Goal: Navigation & Orientation: Find specific page/section

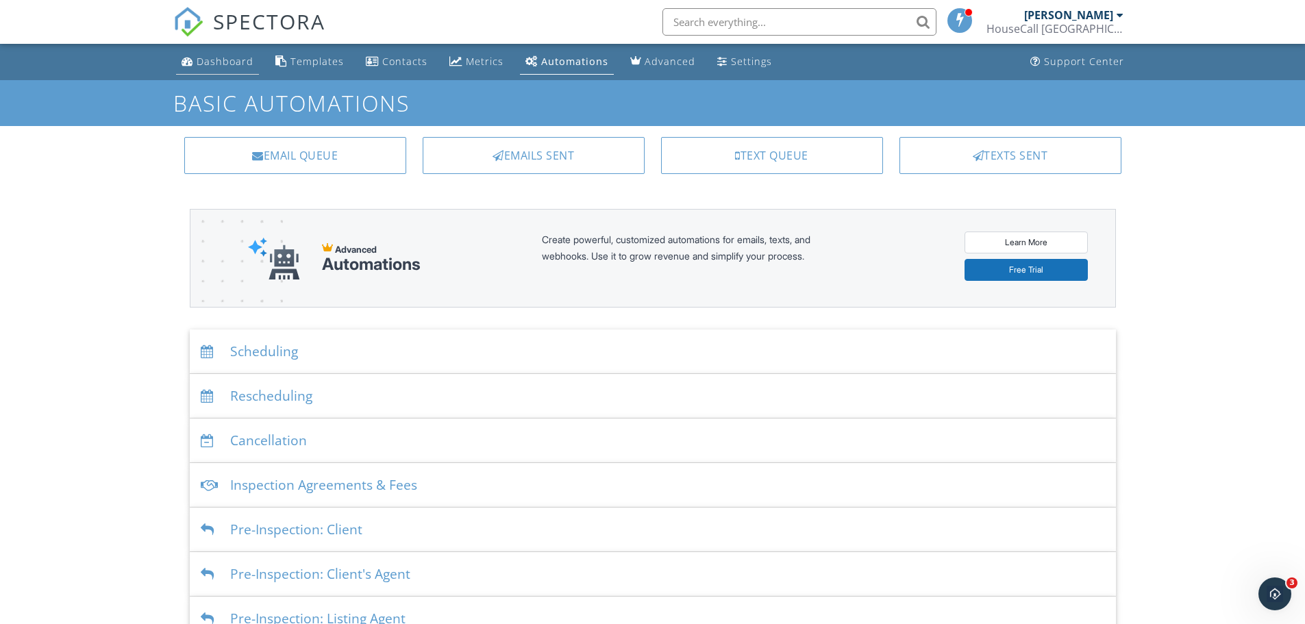
click at [245, 62] on div "Dashboard" at bounding box center [225, 61] width 57 height 13
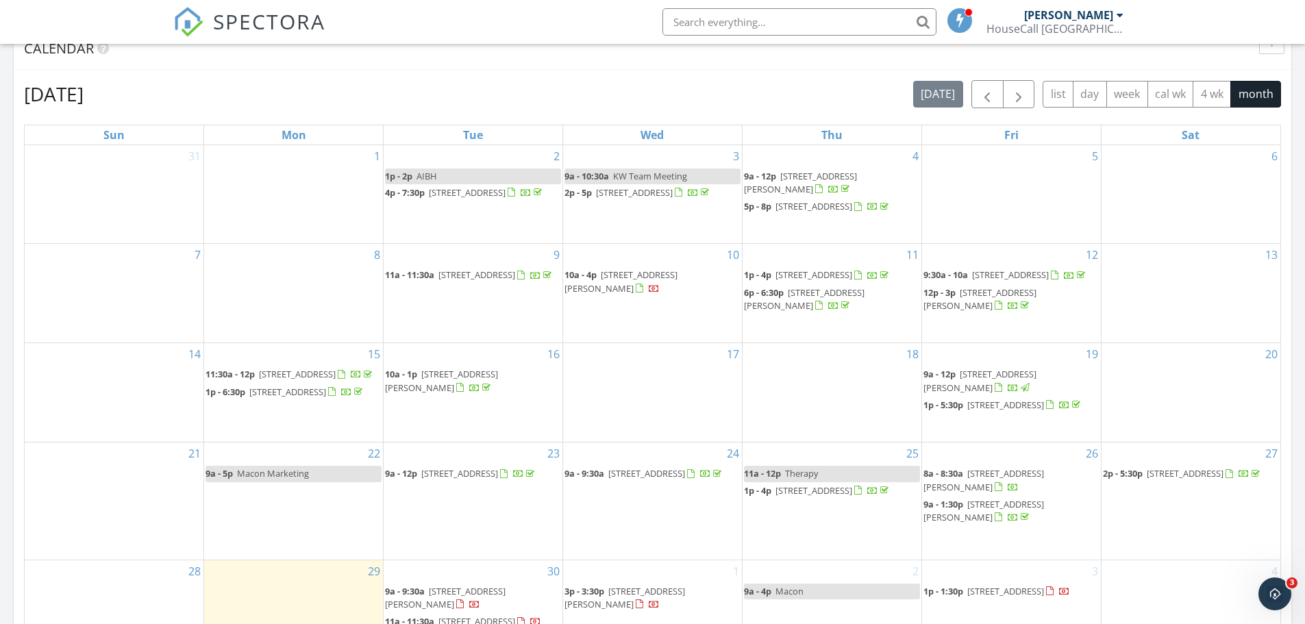
scroll to position [685, 0]
click at [992, 101] on span "button" at bounding box center [987, 96] width 16 height 16
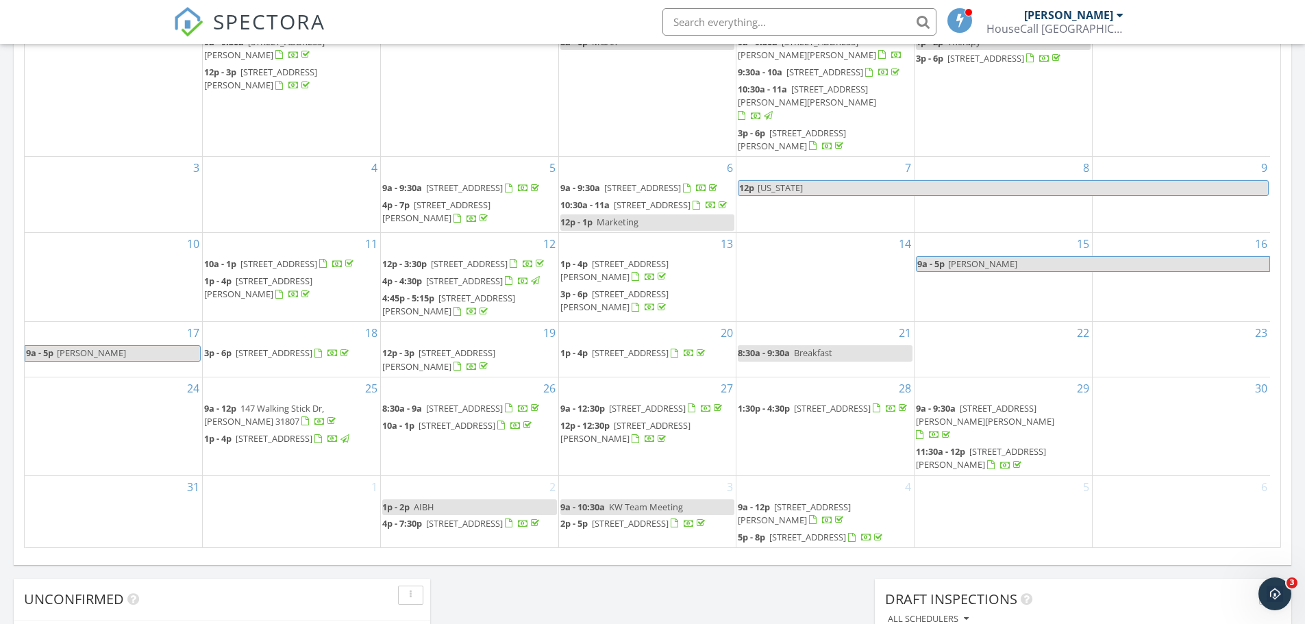
scroll to position [822, 0]
click at [471, 430] on span "[STREET_ADDRESS]" at bounding box center [456, 424] width 77 height 12
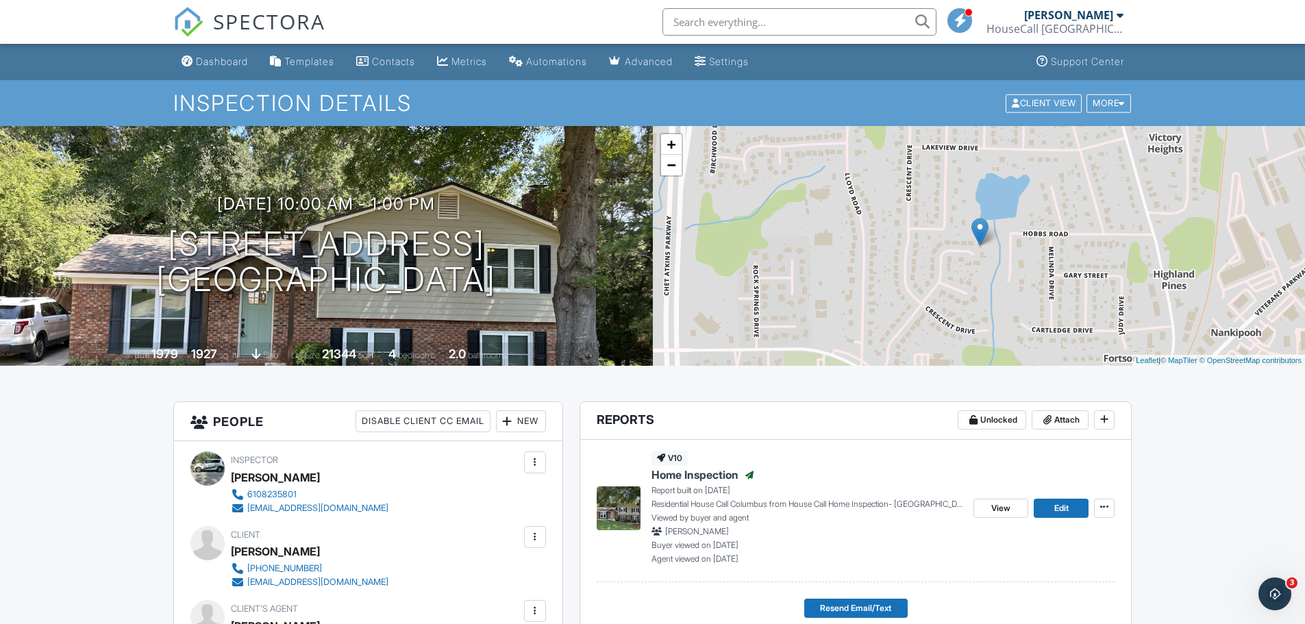
click at [1080, 23] on div "HouseCall [GEOGRAPHIC_DATA][PERSON_NAME]" at bounding box center [1054, 29] width 137 height 14
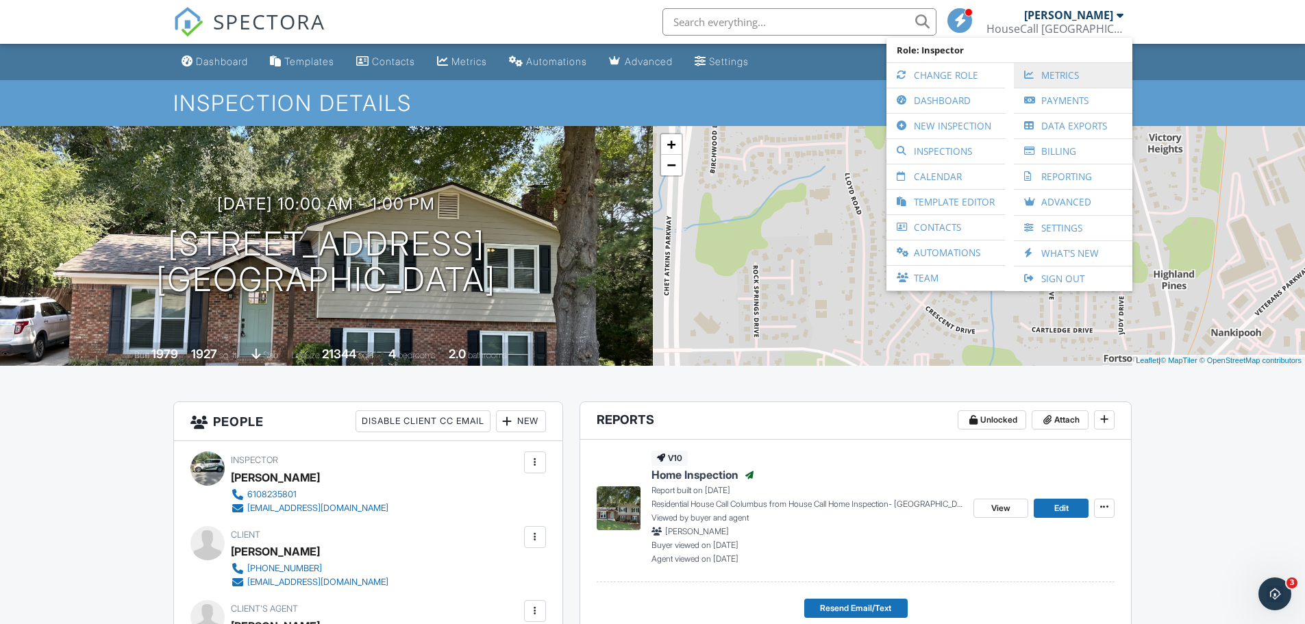
click at [1086, 79] on link "Metrics" at bounding box center [1073, 75] width 105 height 25
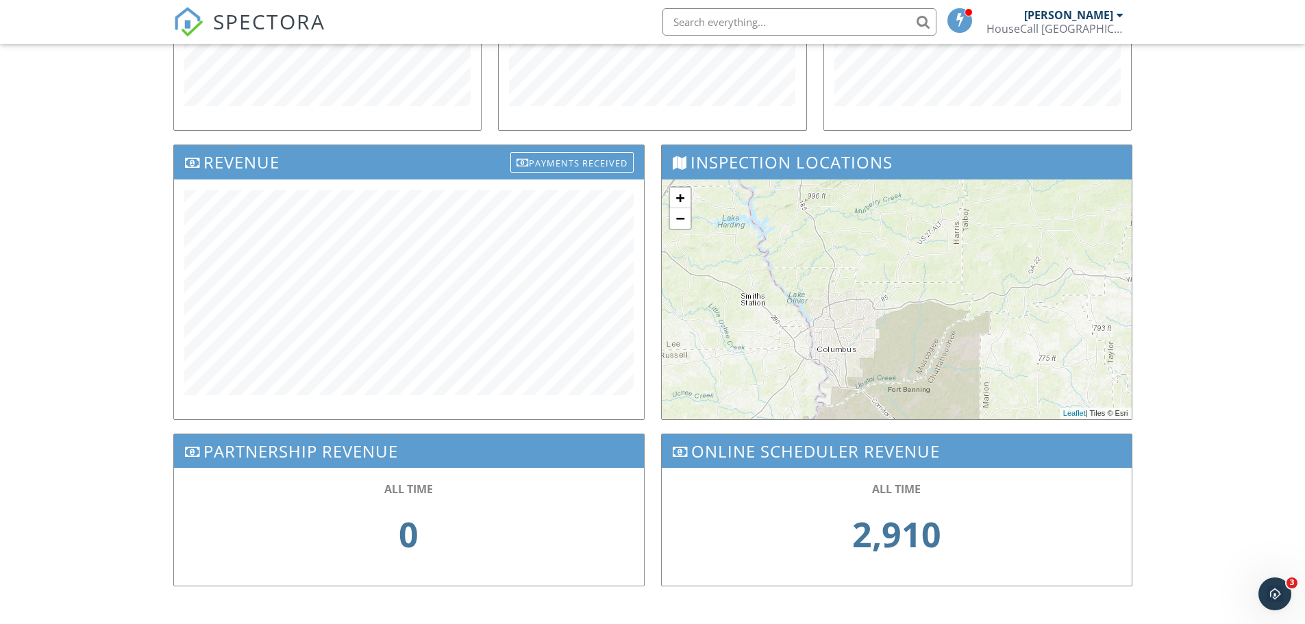
scroll to position [378, 0]
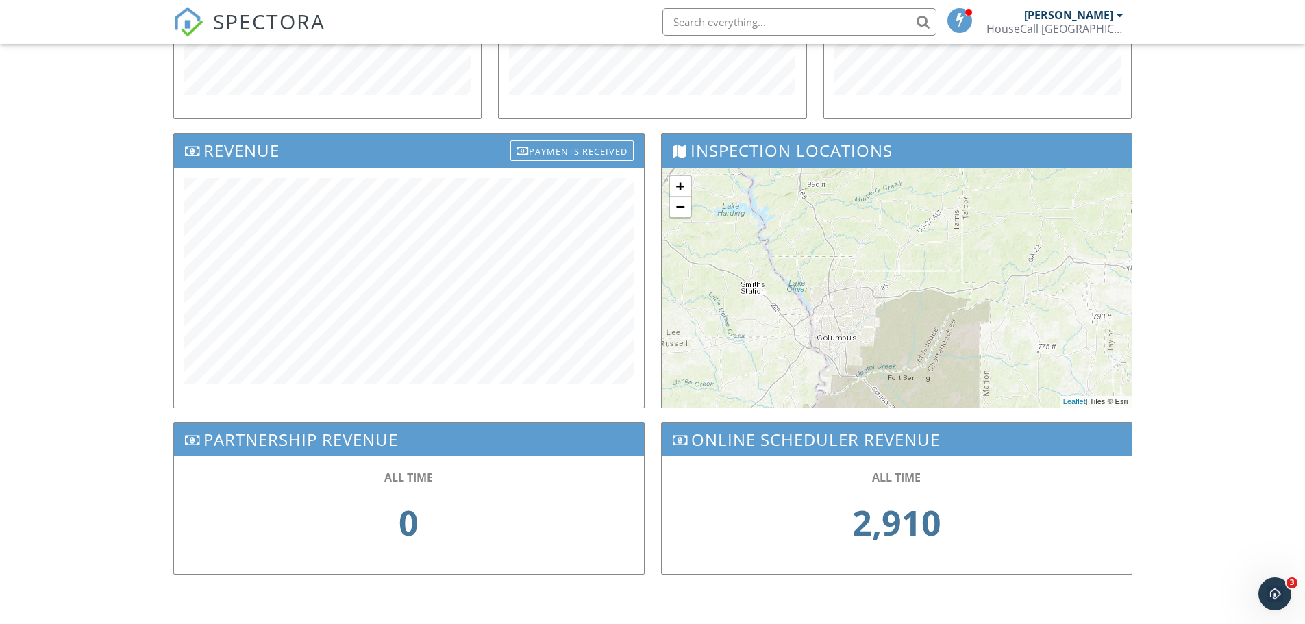
click at [1106, 18] on div "[PERSON_NAME]" at bounding box center [1068, 15] width 89 height 14
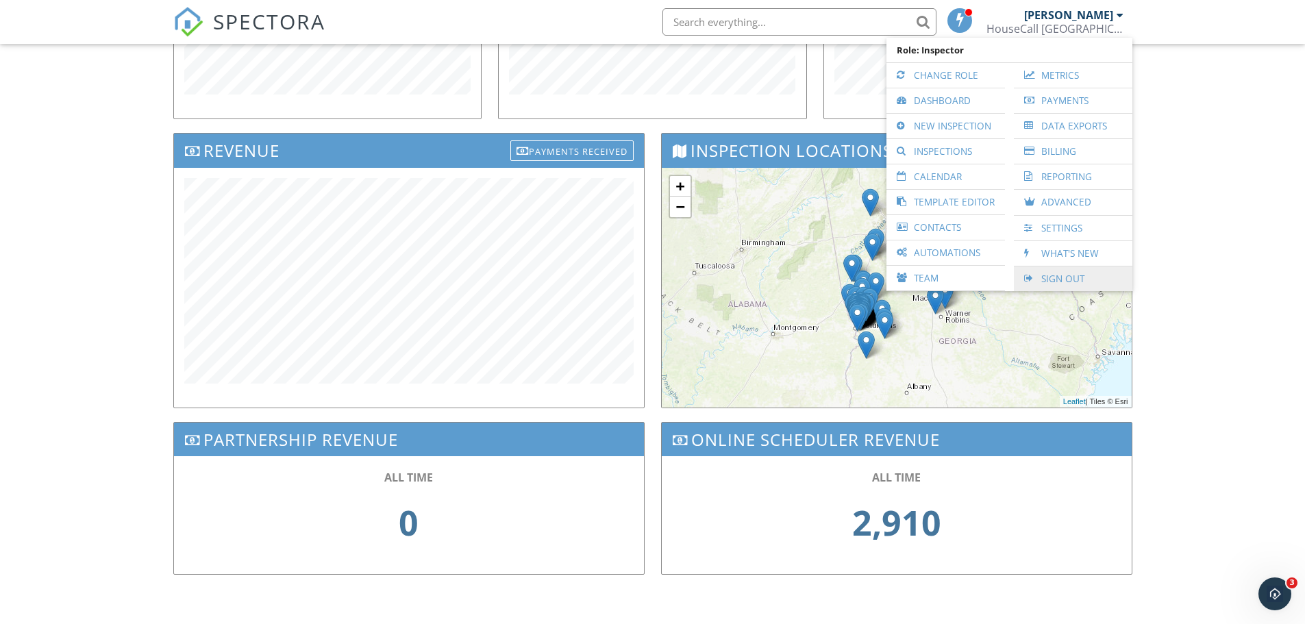
click at [1068, 277] on link "Sign Out" at bounding box center [1073, 278] width 105 height 25
